Goal: Transaction & Acquisition: Subscribe to service/newsletter

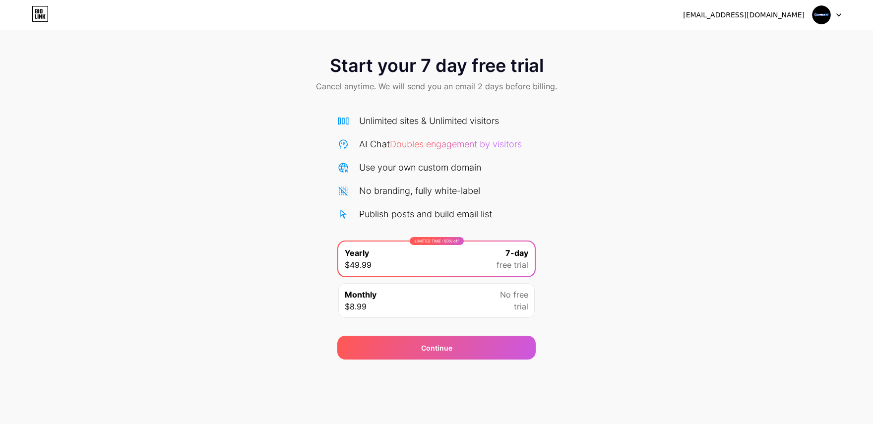
drag, startPoint x: 252, startPoint y: 259, endPoint x: 262, endPoint y: 256, distance: 10.0
click at [252, 259] on div "Start your 7 day free trial Cancel anytime. We will send you an email 2 days be…" at bounding box center [436, 203] width 873 height 314
click at [45, 17] on icon at bounding box center [40, 14] width 17 height 16
